Goal: Task Accomplishment & Management: Manage account settings

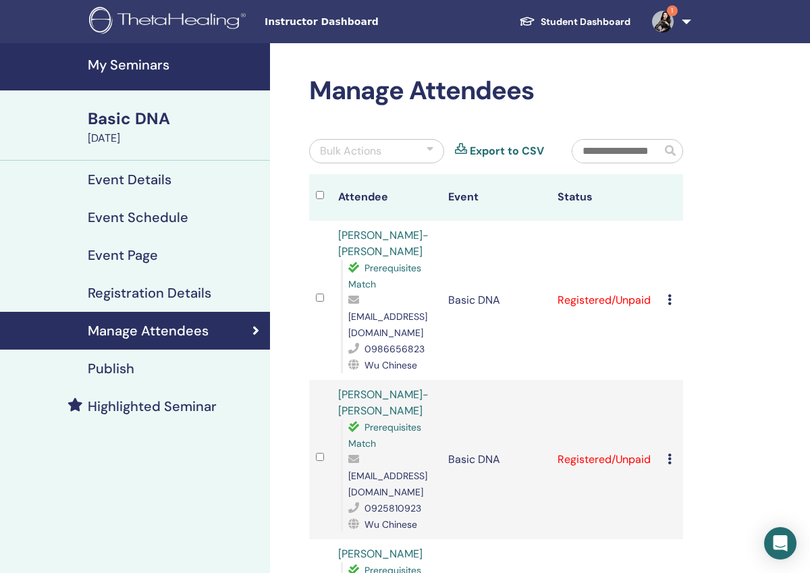
click at [612, 18] on link "Student Dashboard" at bounding box center [574, 21] width 133 height 25
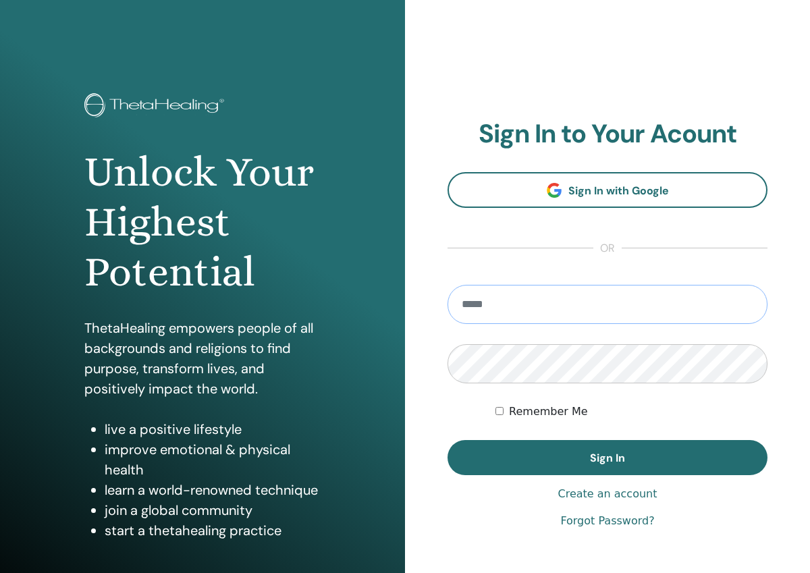
type input "**********"
click at [608, 458] on button "Sign In" at bounding box center [608, 457] width 320 height 35
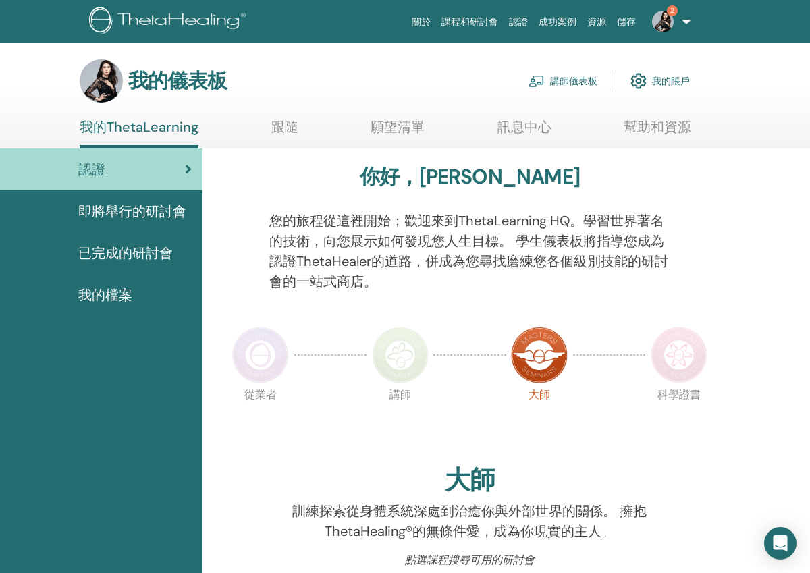
click at [564, 82] on link "講師儀表板" at bounding box center [563, 81] width 69 height 30
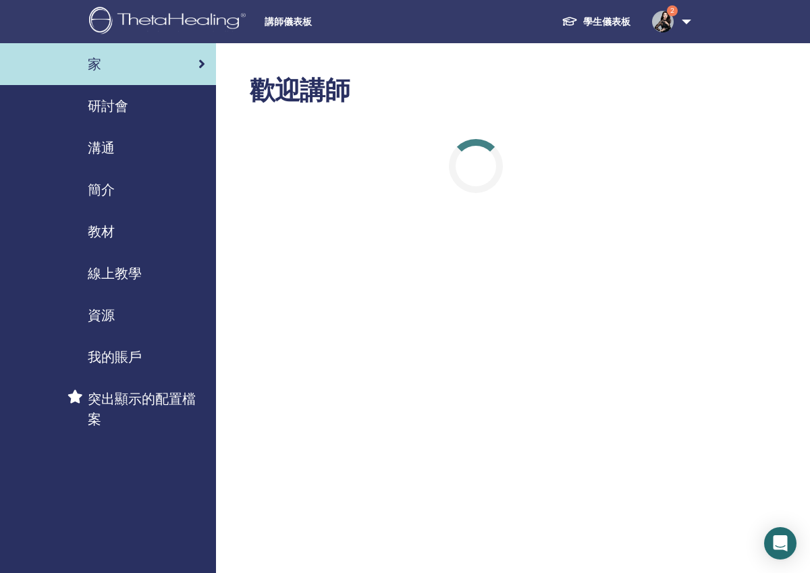
click at [109, 104] on span "研討會" at bounding box center [108, 106] width 41 height 20
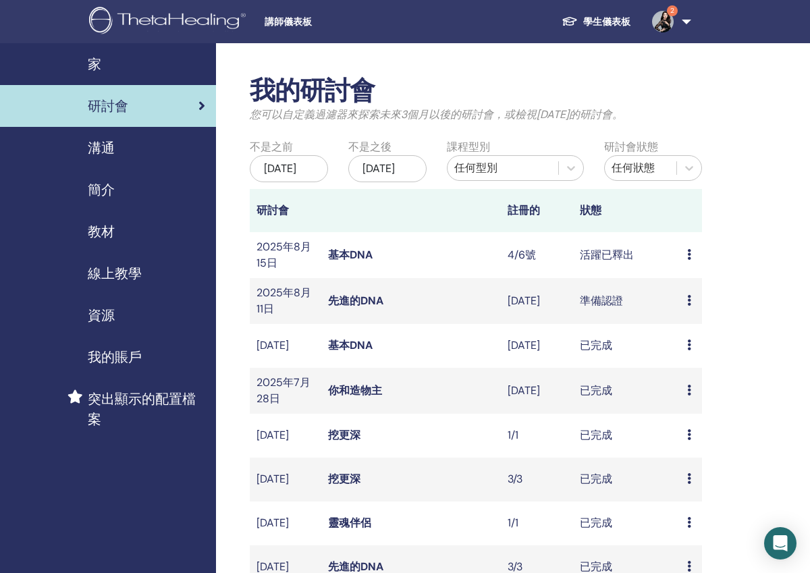
click at [345, 308] on link "先進的DNA" at bounding box center [355, 301] width 55 height 14
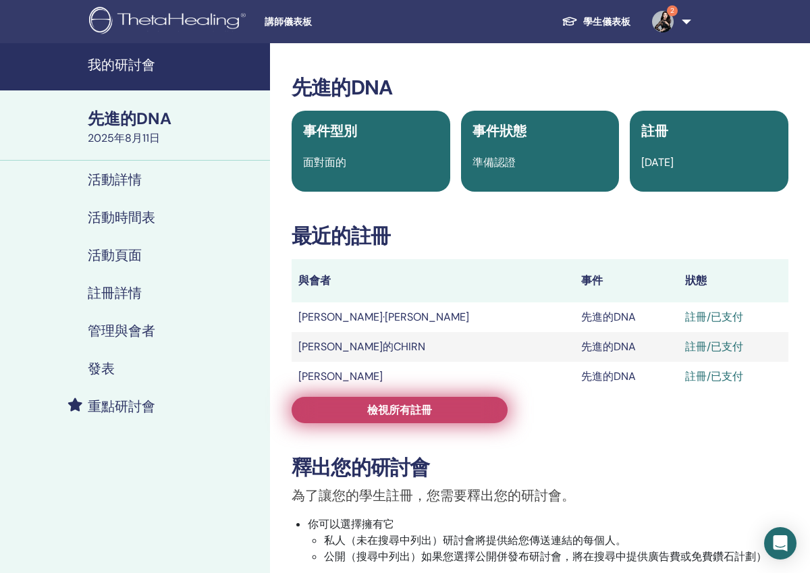
click at [353, 409] on link "檢視所有註冊" at bounding box center [400, 410] width 216 height 26
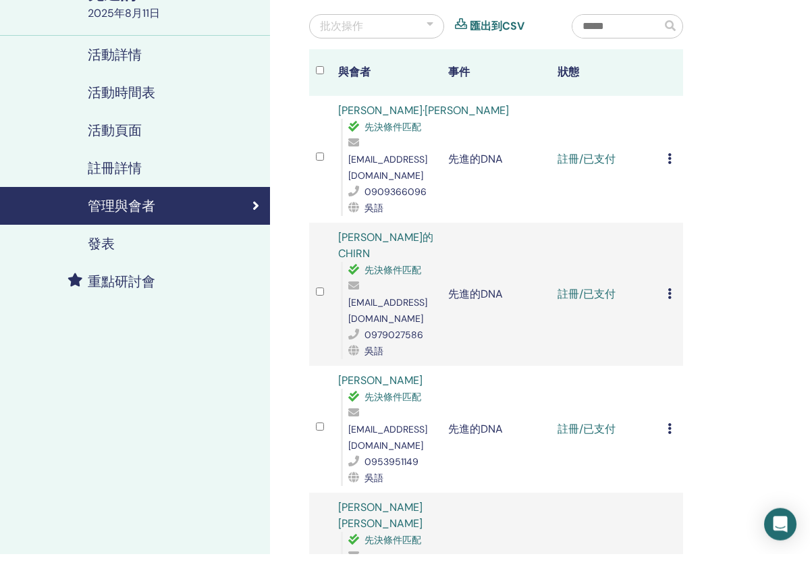
scroll to position [107, 0]
click at [668, 172] on icon at bounding box center [670, 177] width 4 height 11
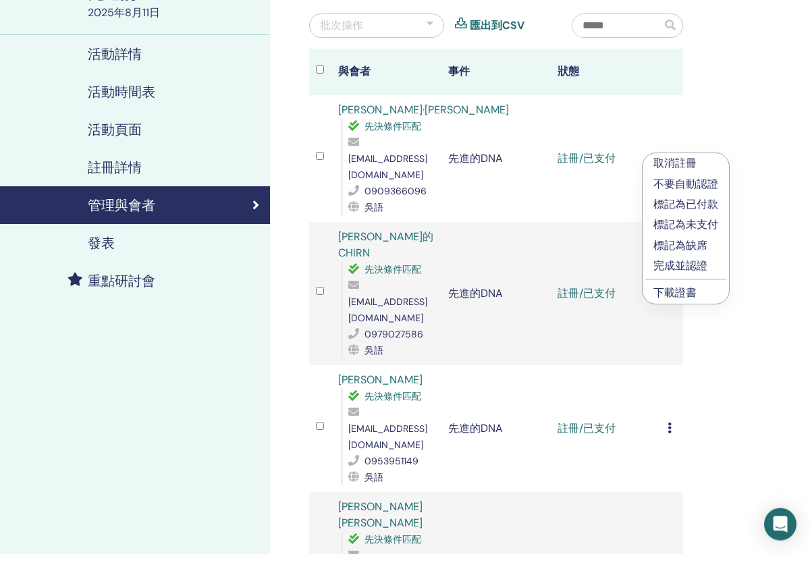
click at [693, 277] on p "完成並認證" at bounding box center [686, 285] width 65 height 16
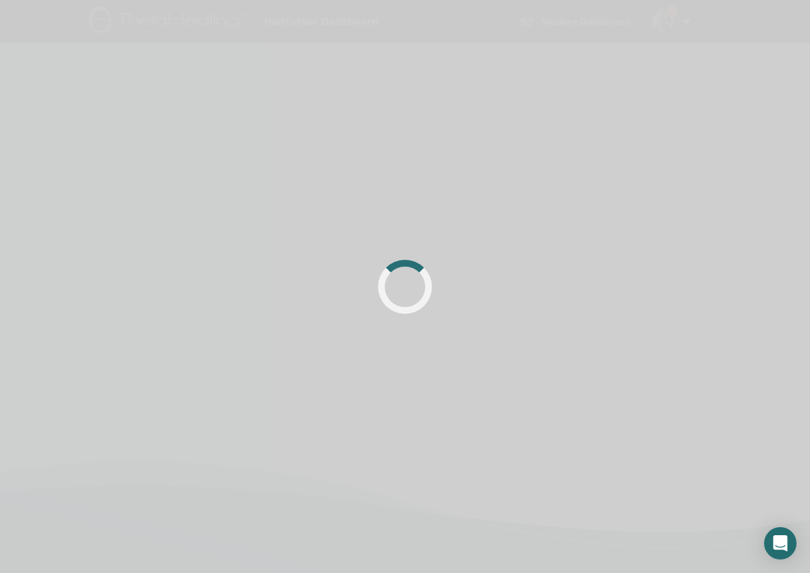
scroll to position [107, 0]
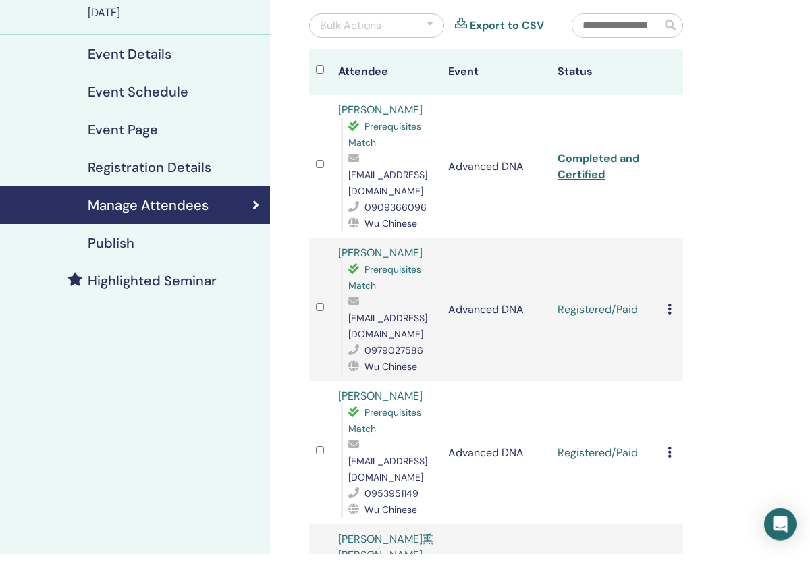
click at [670, 323] on icon at bounding box center [670, 328] width 4 height 11
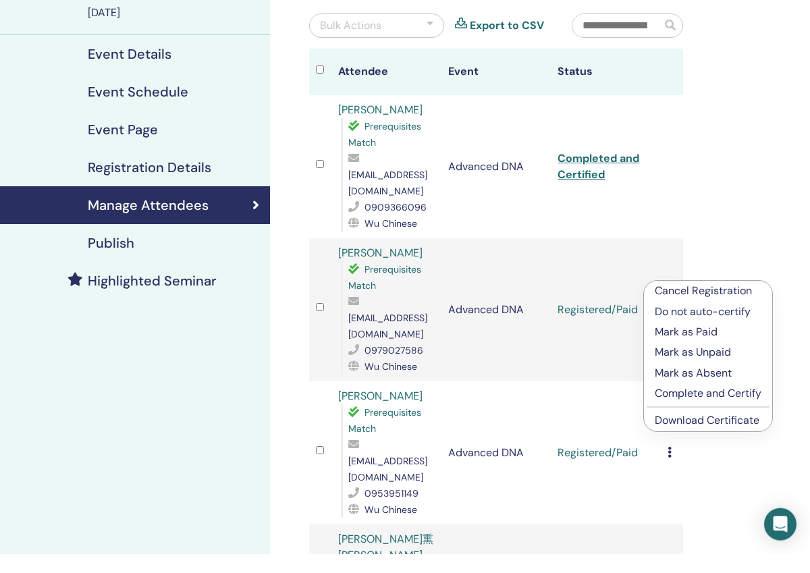
click at [681, 404] on p "Complete and Certify" at bounding box center [708, 412] width 107 height 16
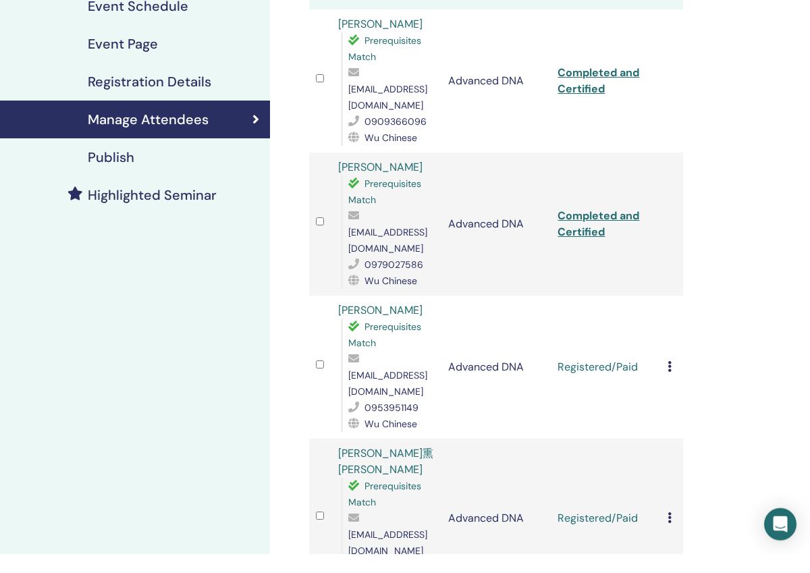
scroll to position [199, 0]
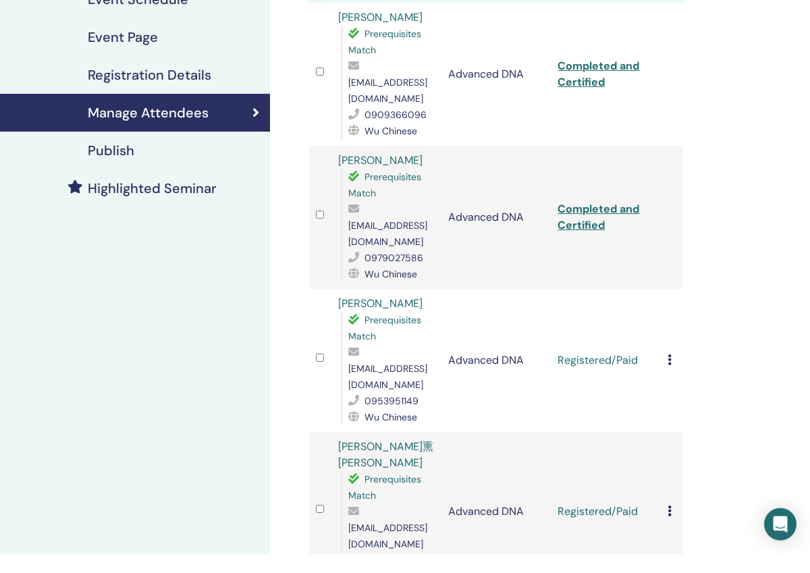
click at [668, 373] on icon at bounding box center [670, 378] width 4 height 11
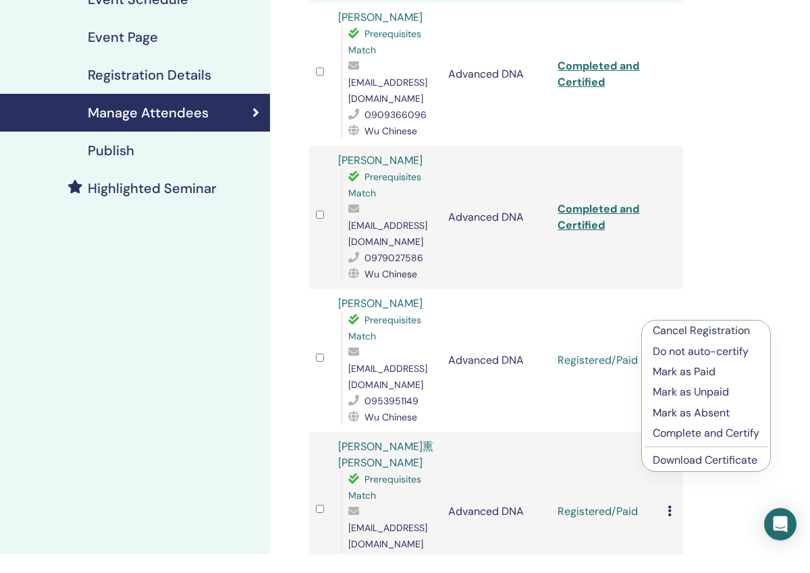
click at [683, 444] on p "Complete and Certify" at bounding box center [706, 452] width 107 height 16
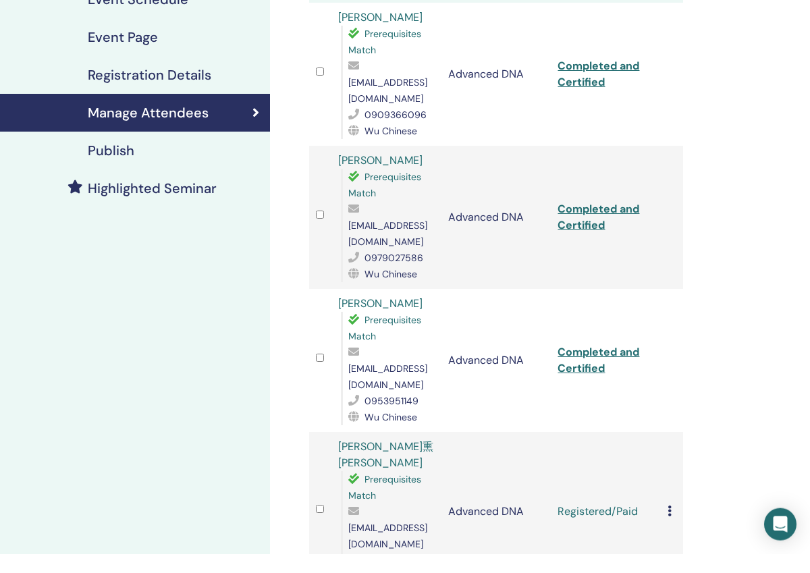
scroll to position [241, 0]
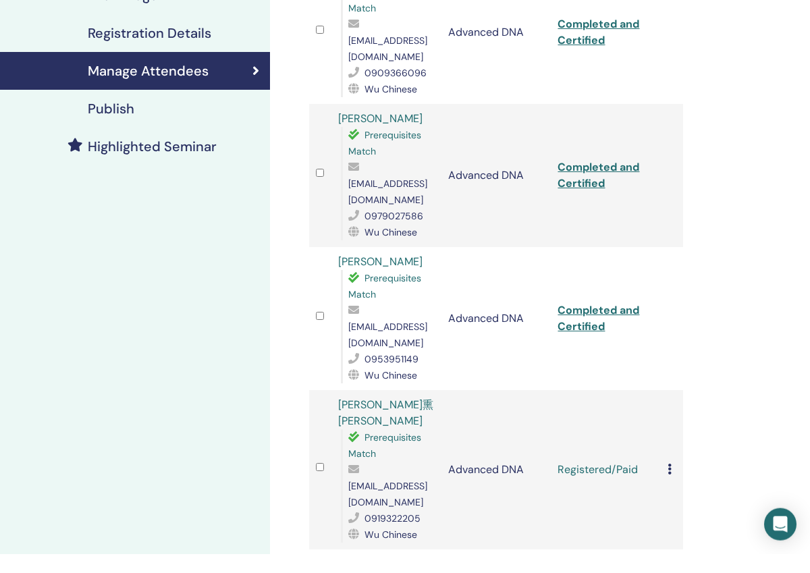
click at [669, 483] on icon at bounding box center [670, 488] width 4 height 11
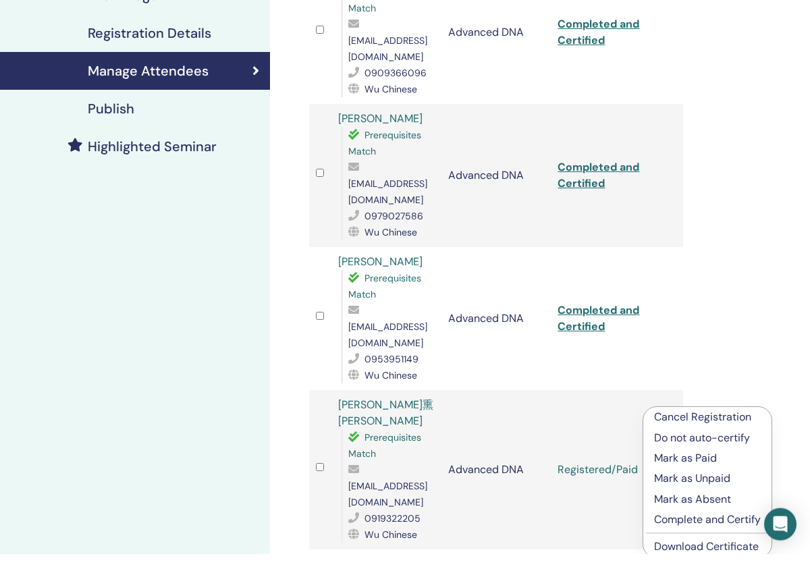
click at [688, 531] on p "Complete and Certify" at bounding box center [707, 539] width 107 height 16
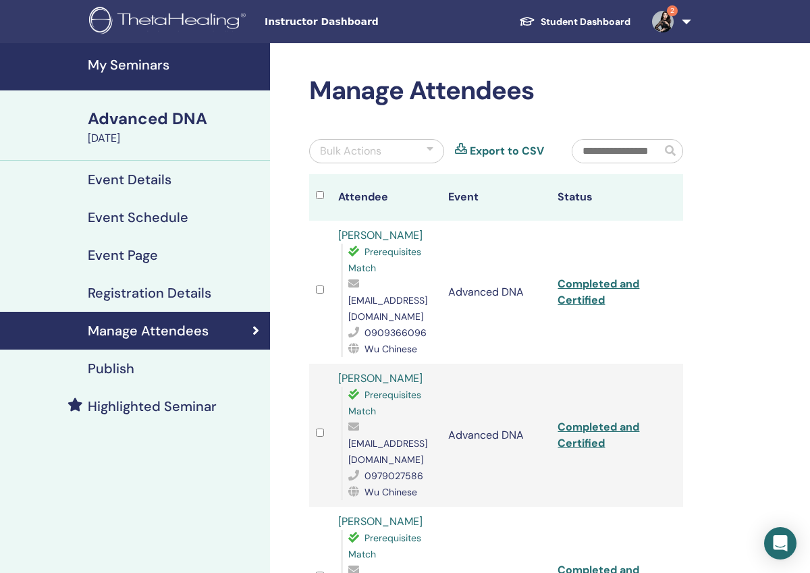
click at [149, 61] on h4 "My Seminars" at bounding box center [175, 65] width 174 height 16
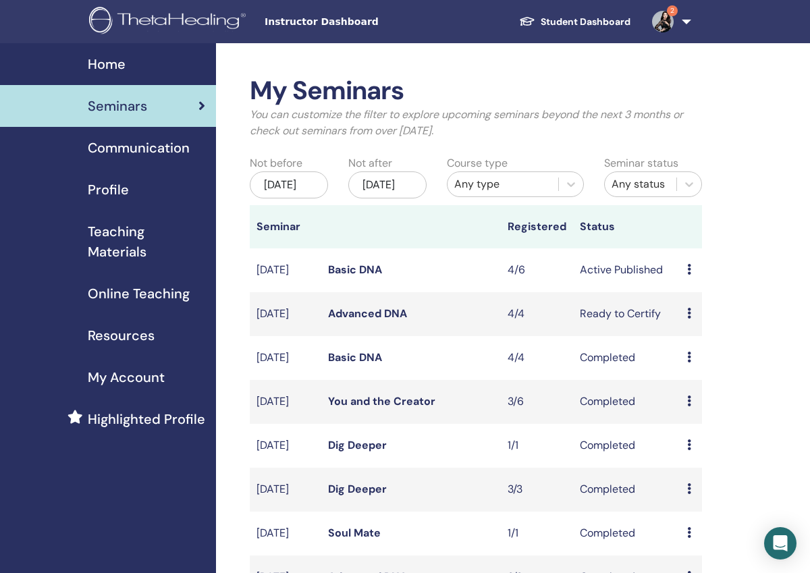
click at [665, 14] on img at bounding box center [663, 22] width 22 height 22
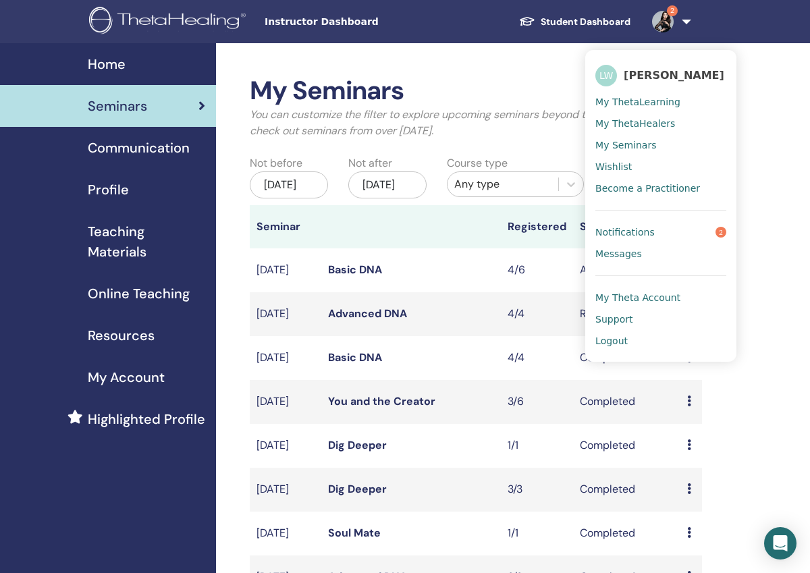
click at [630, 234] on span "Notifications" at bounding box center [625, 232] width 59 height 12
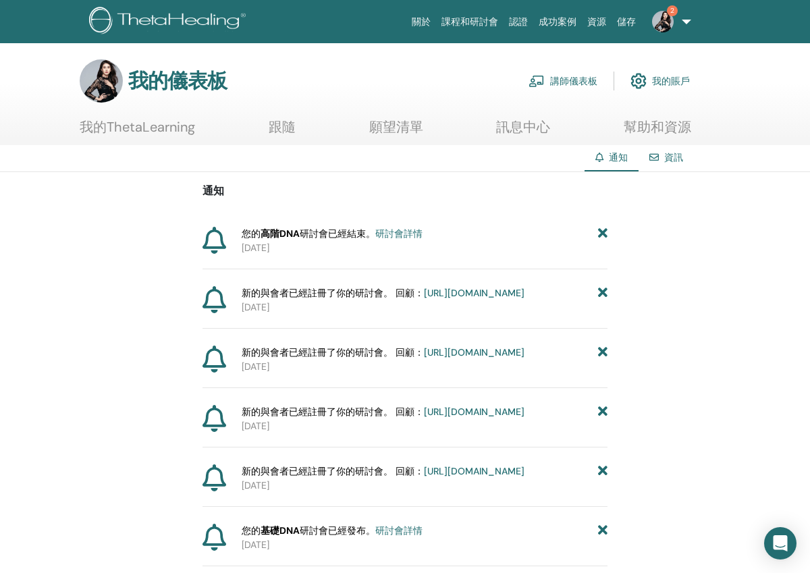
click at [563, 78] on link "講師儀表板" at bounding box center [563, 81] width 69 height 30
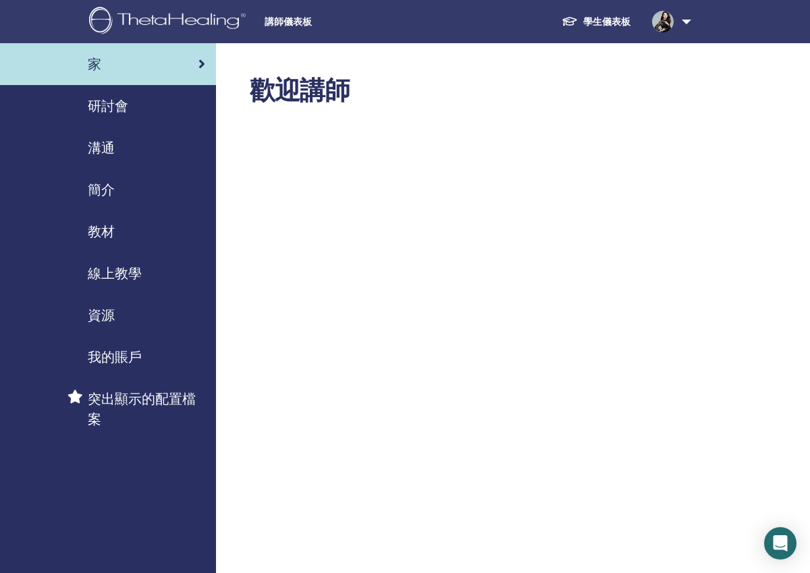
click at [143, 101] on div "研討會" at bounding box center [108, 106] width 194 height 20
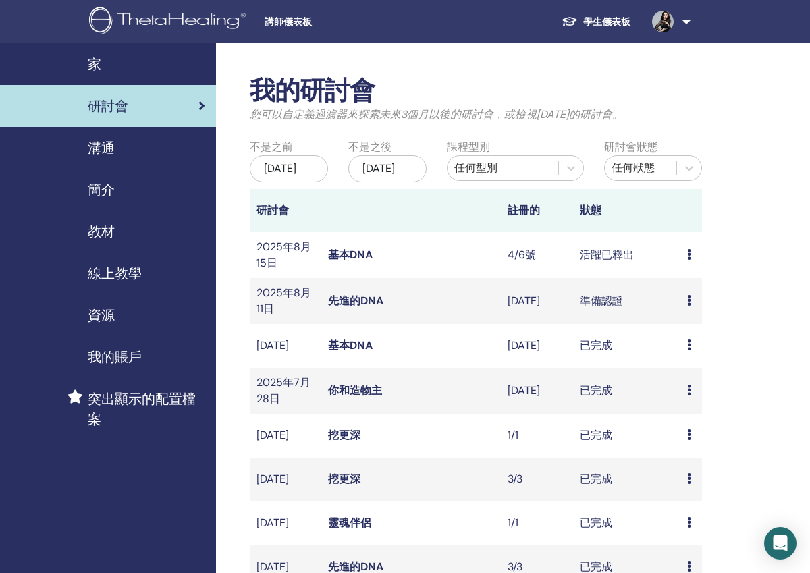
click at [344, 259] on link "基本DNA" at bounding box center [350, 255] width 45 height 14
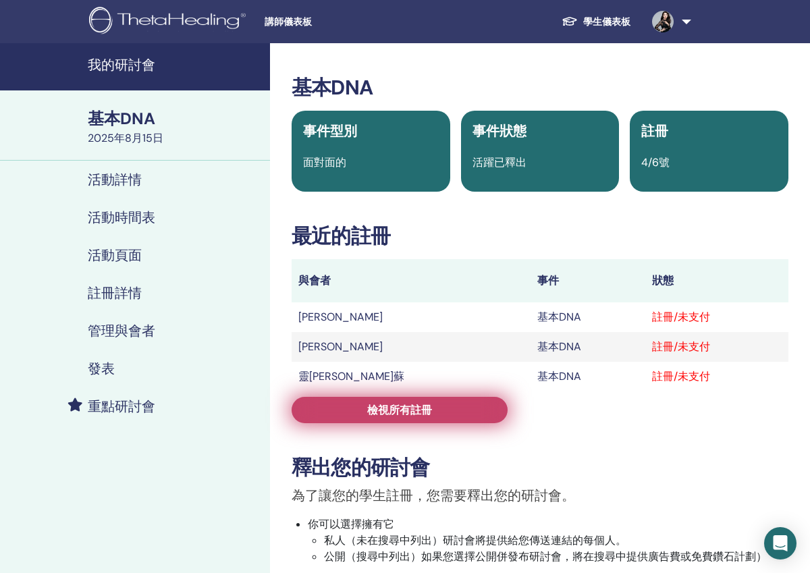
click at [348, 415] on link "檢視所有註冊" at bounding box center [400, 410] width 216 height 26
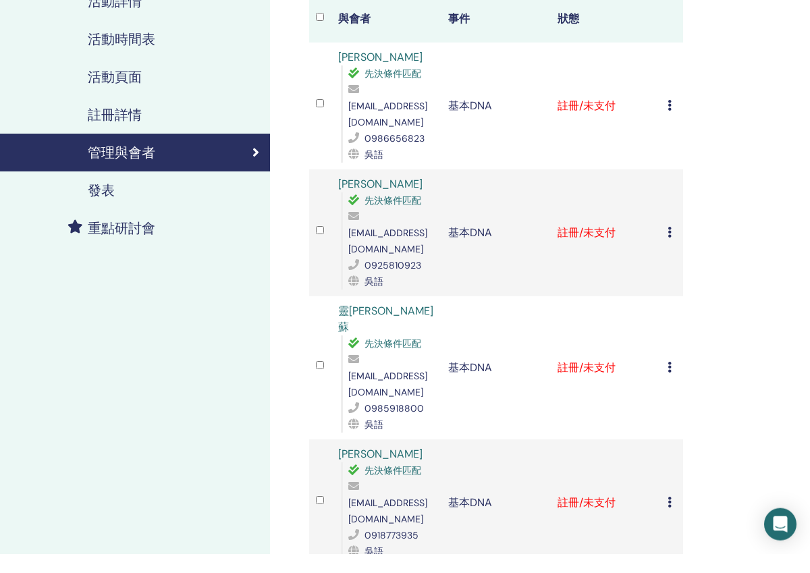
scroll to position [168, 0]
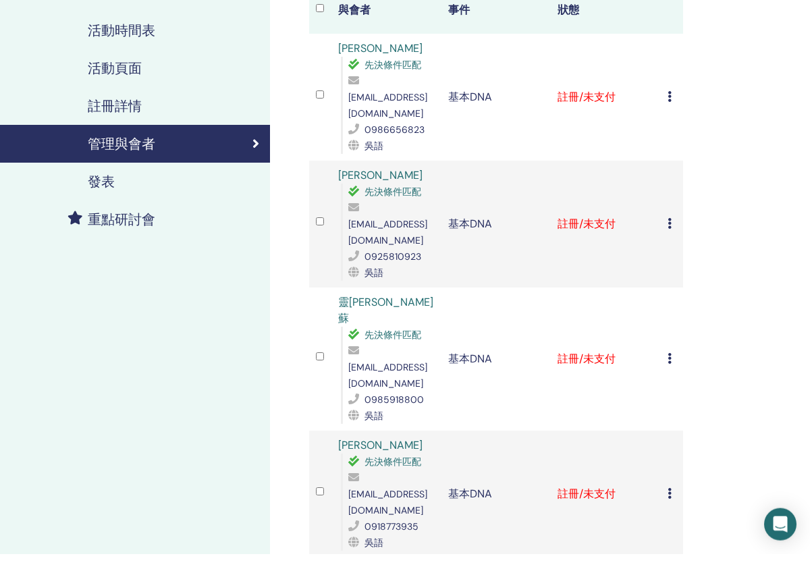
click at [668, 507] on icon at bounding box center [670, 512] width 4 height 11
click at [677, 481] on p "標記為已付款" at bounding box center [685, 489] width 65 height 16
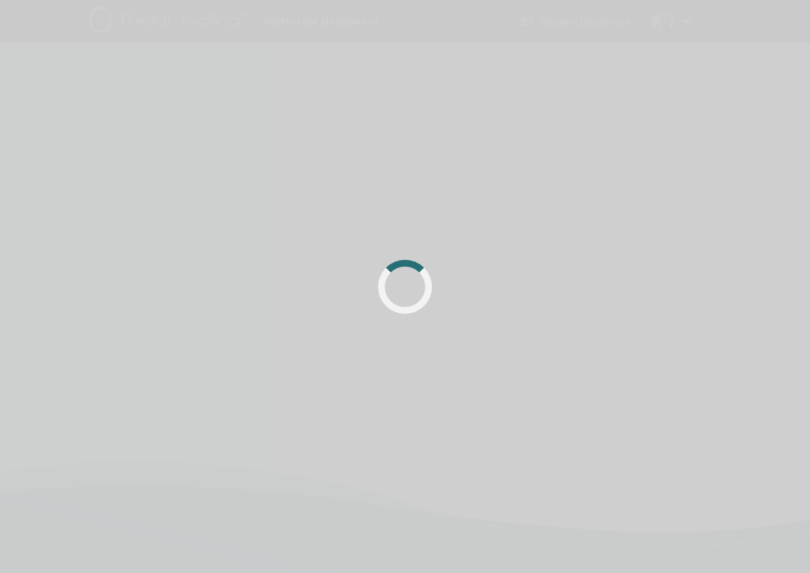
scroll to position [168, 0]
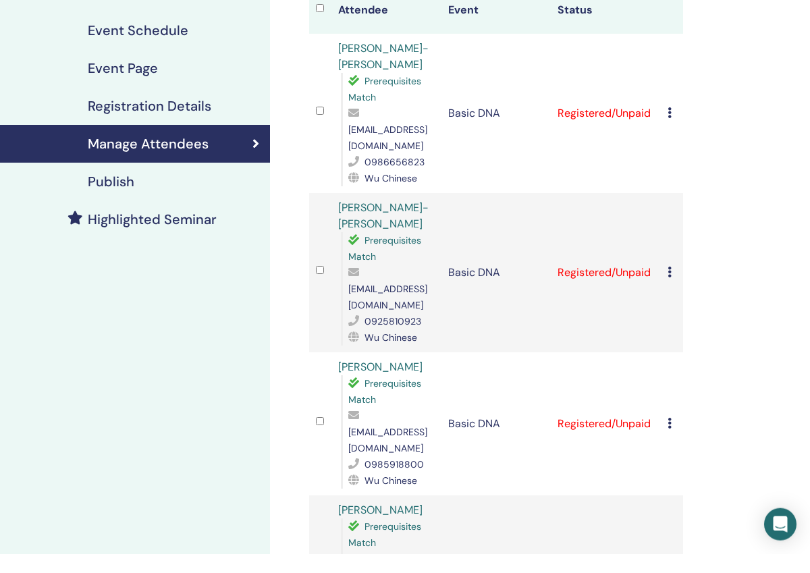
click at [671, 437] on icon at bounding box center [670, 442] width 4 height 11
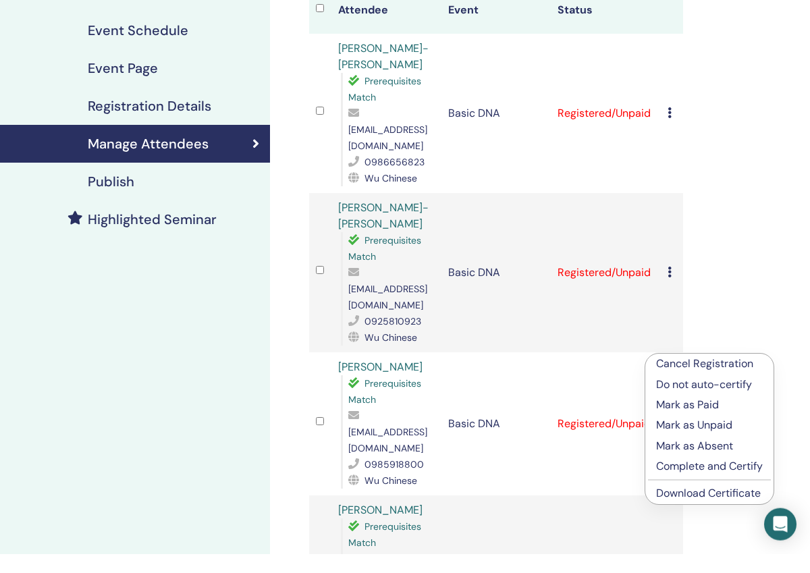
click at [673, 416] on p "Mark as Paid" at bounding box center [709, 424] width 107 height 16
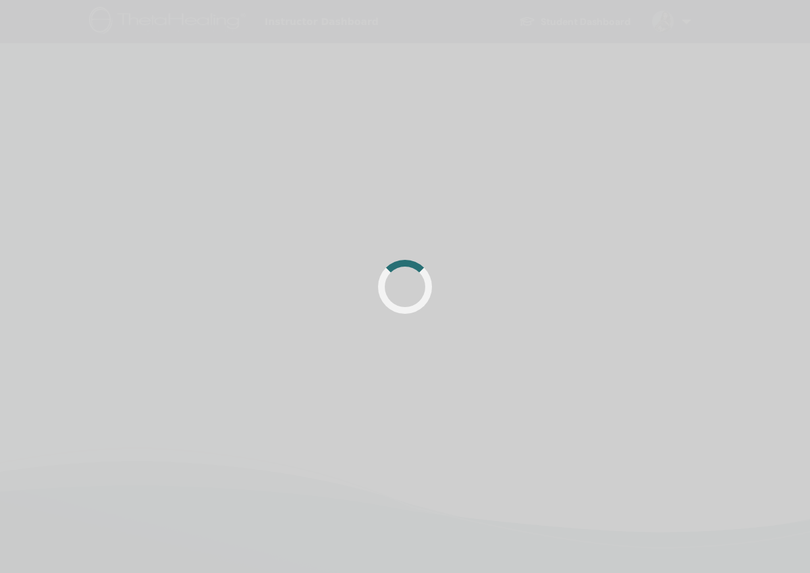
scroll to position [168, 0]
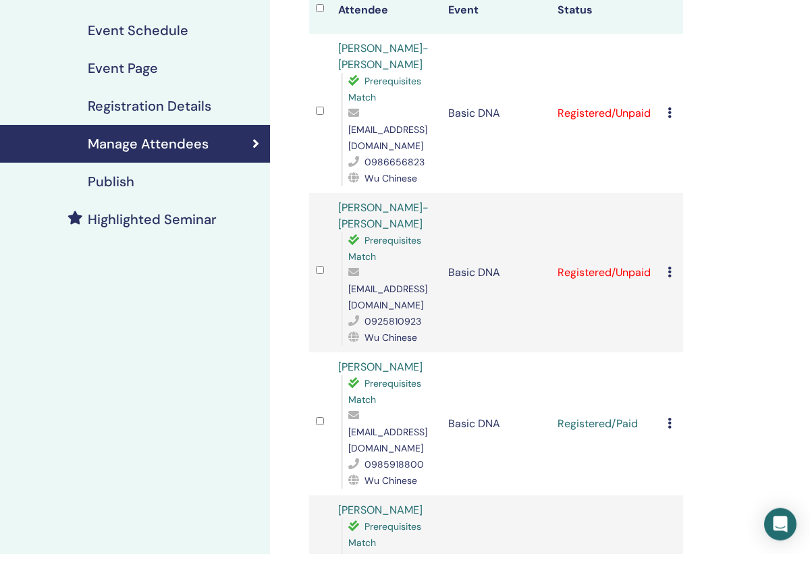
click at [671, 286] on icon at bounding box center [670, 291] width 4 height 11
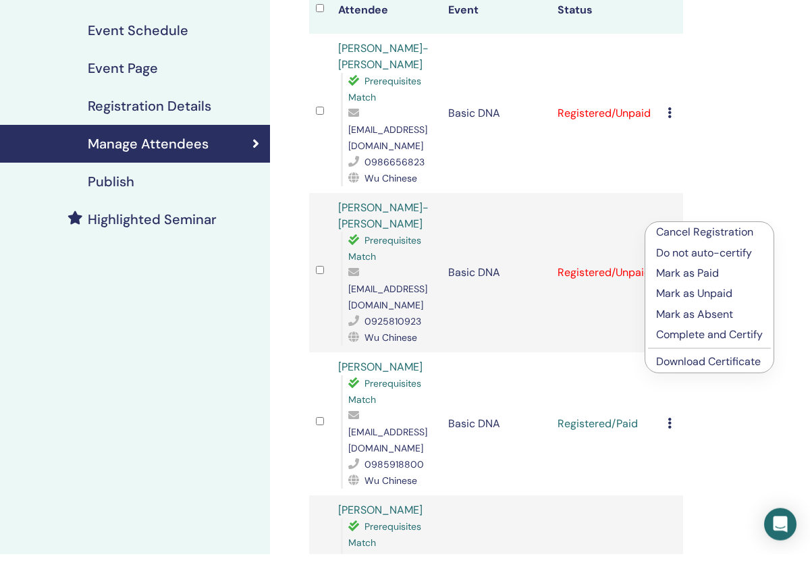
click at [668, 284] on p "Mark as Paid" at bounding box center [709, 292] width 107 height 16
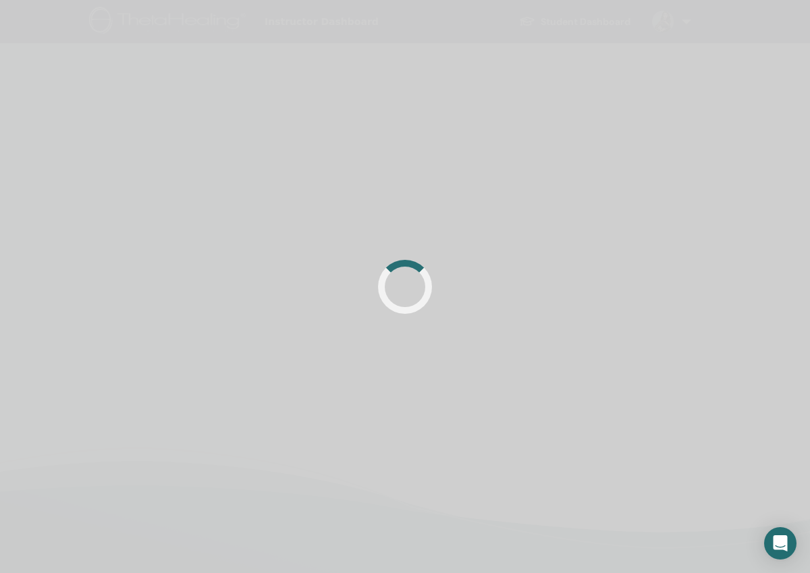
scroll to position [168, 0]
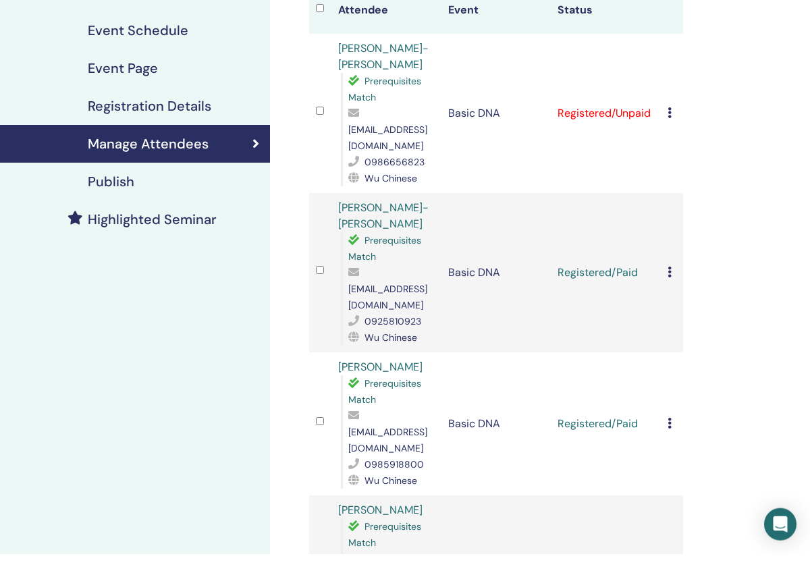
click at [671, 126] on icon at bounding box center [670, 131] width 4 height 11
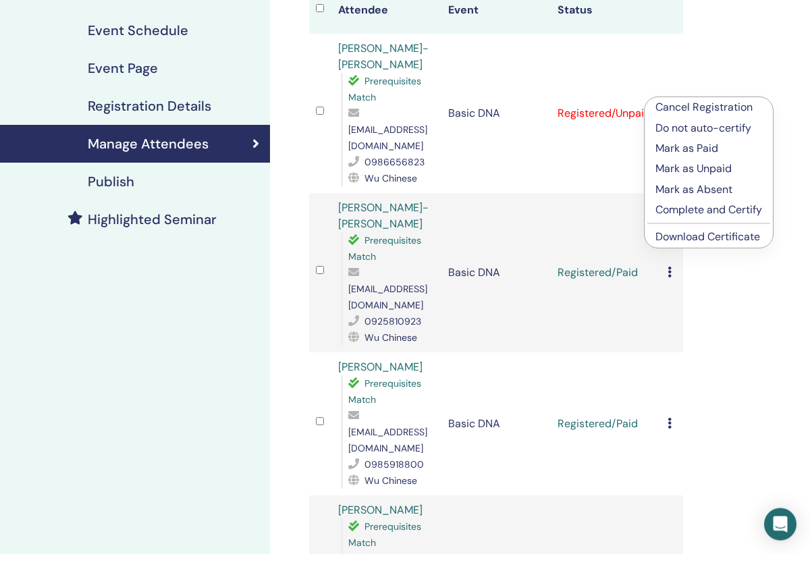
click at [674, 159] on p "Mark as Paid" at bounding box center [709, 167] width 107 height 16
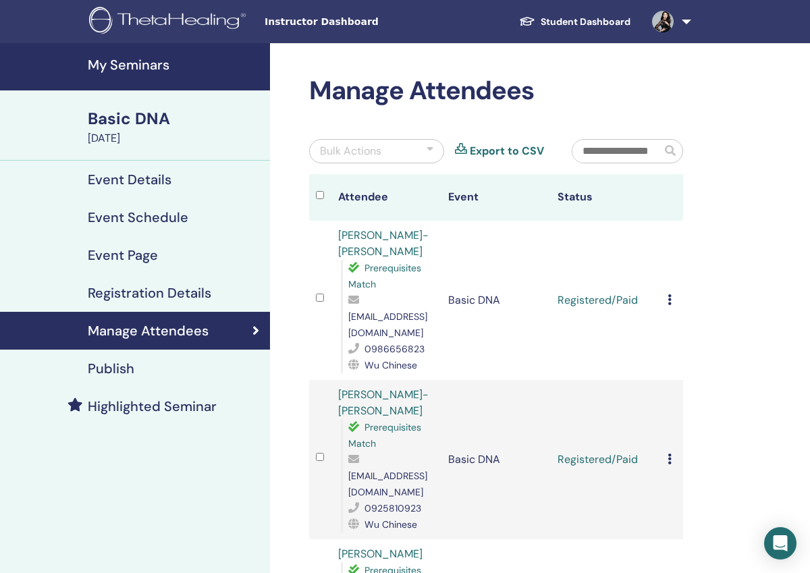
click at [125, 70] on h4 "My Seminars" at bounding box center [175, 65] width 174 height 16
